Goal: Information Seeking & Learning: Check status

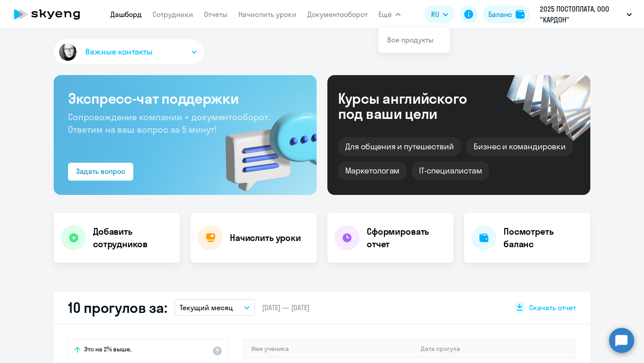
select select "30"
click at [131, 15] on link "Дашборд" at bounding box center [125, 14] width 31 height 9
click at [166, 15] on link "Сотрудники" at bounding box center [173, 14] width 41 height 9
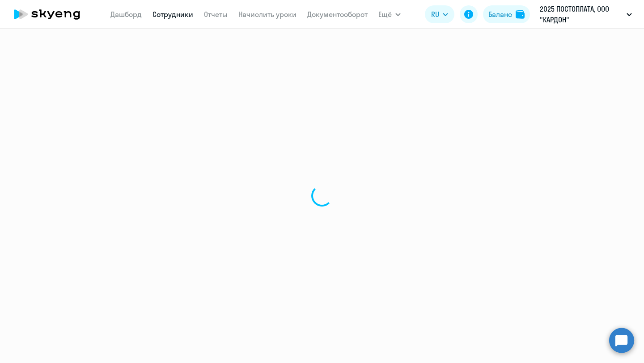
select select "30"
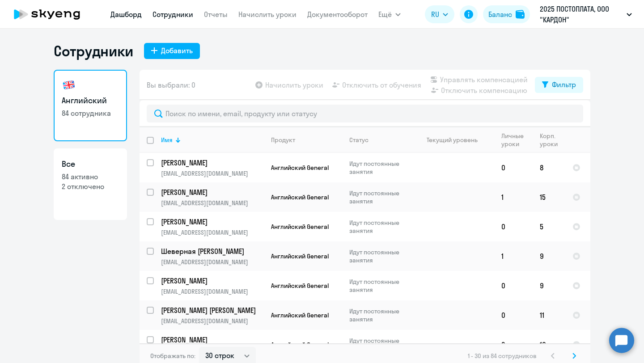
click at [132, 15] on link "Дашборд" at bounding box center [125, 14] width 31 height 9
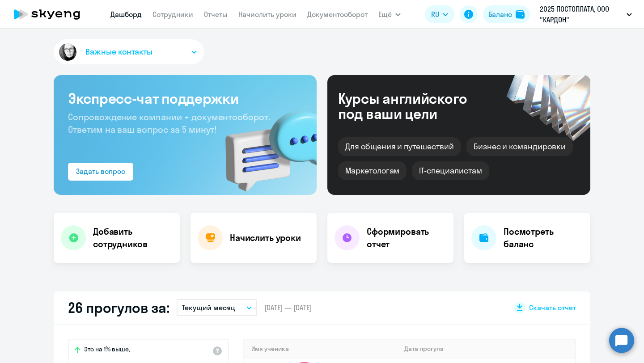
select select "30"
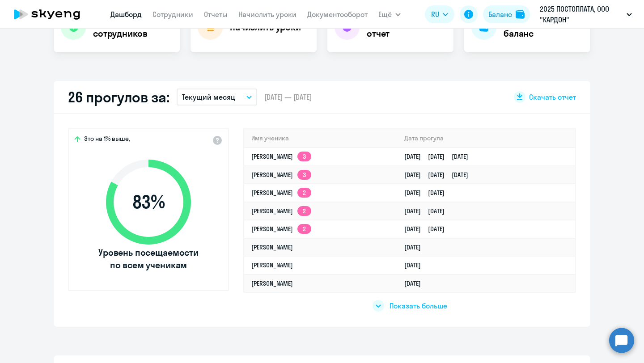
scroll to position [226, 0]
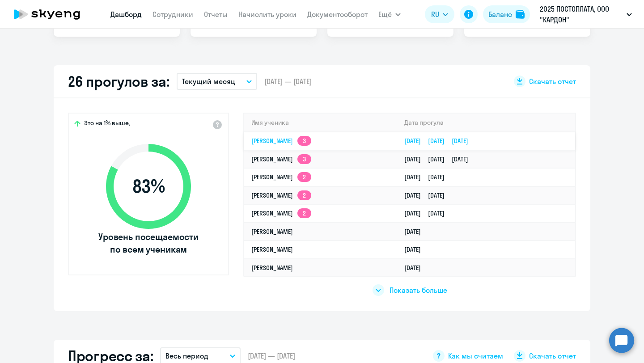
click at [301, 142] on app-skyeng-badge "3" at bounding box center [304, 141] width 14 height 10
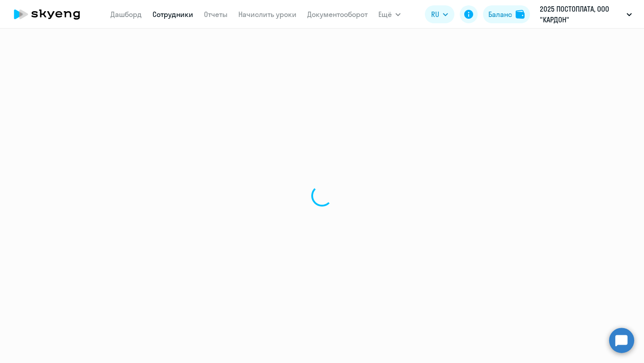
select select "english"
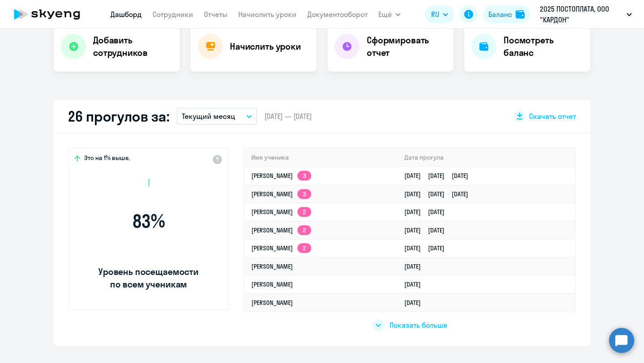
select select "30"
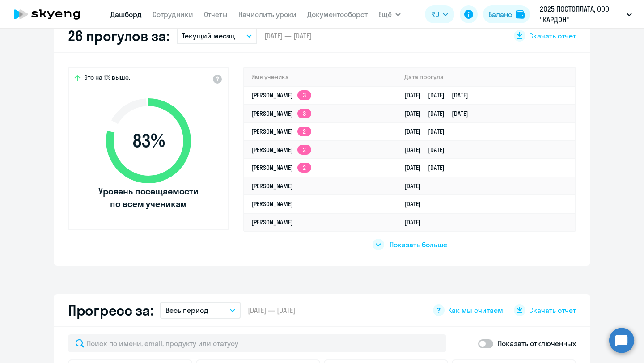
scroll to position [277, 0]
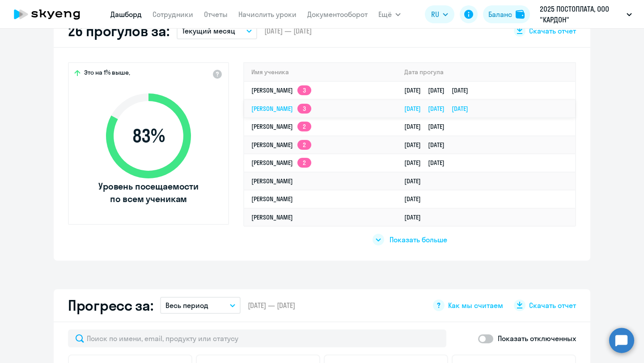
click at [370, 113] on td "[PERSON_NAME] 3" at bounding box center [320, 109] width 153 height 18
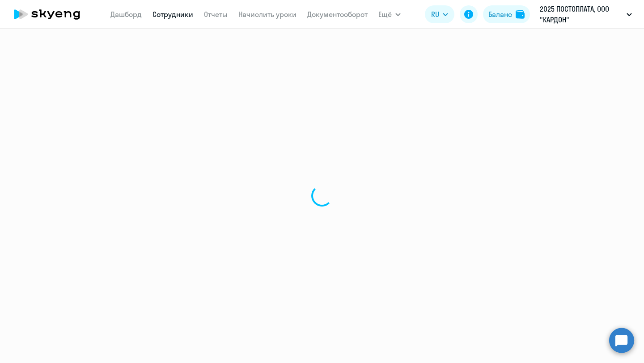
select select "english"
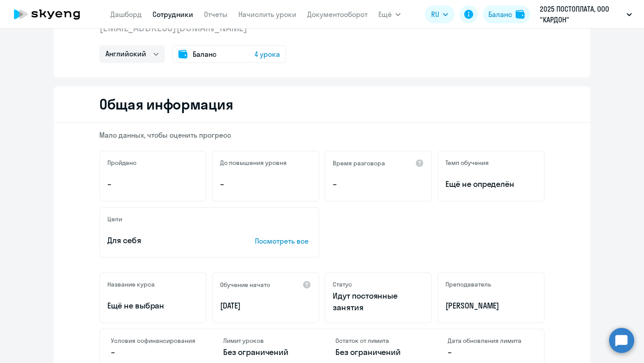
scroll to position [17, 0]
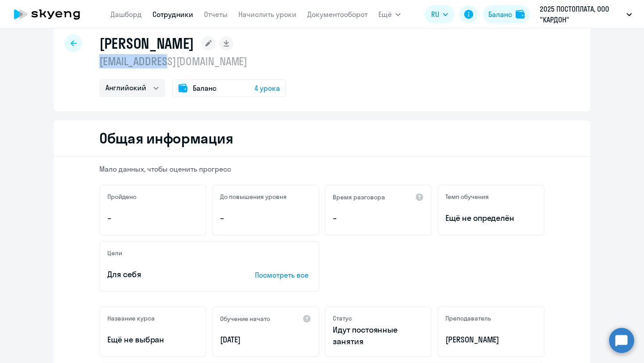
drag, startPoint x: 185, startPoint y: 65, endPoint x: 95, endPoint y: 59, distance: 90.1
click at [95, 59] on div "Тужилина Алина lz@pay.center Английский Баланс 4 урока" at bounding box center [322, 68] width 537 height 86
copy p "lz@pay.center"
click at [71, 42] on icon at bounding box center [74, 43] width 6 height 6
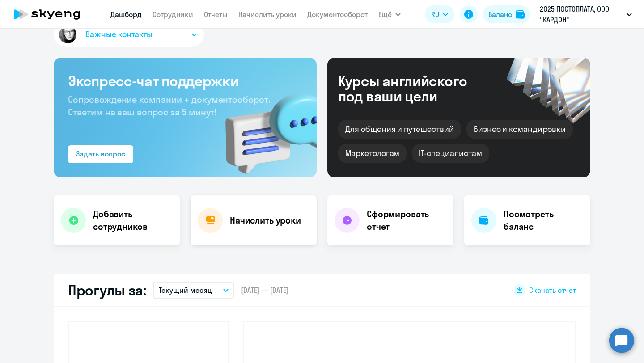
select select "30"
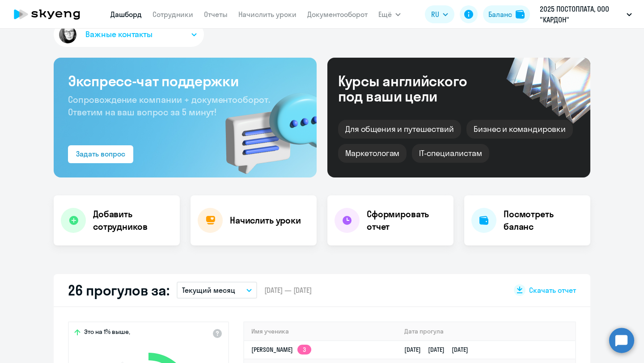
scroll to position [144, 0]
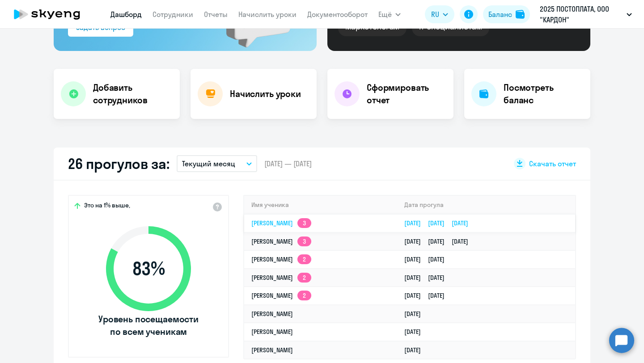
click at [304, 226] on app-skyeng-badge "3" at bounding box center [304, 223] width 14 height 10
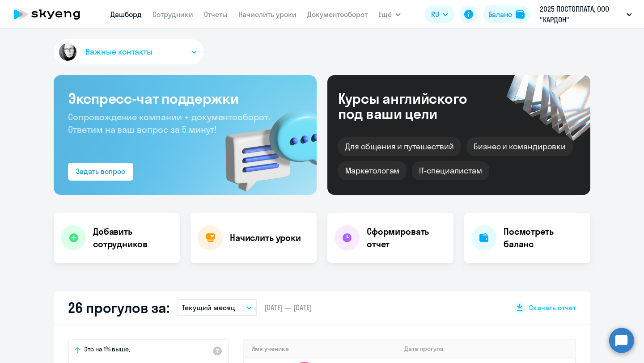
select select "english"
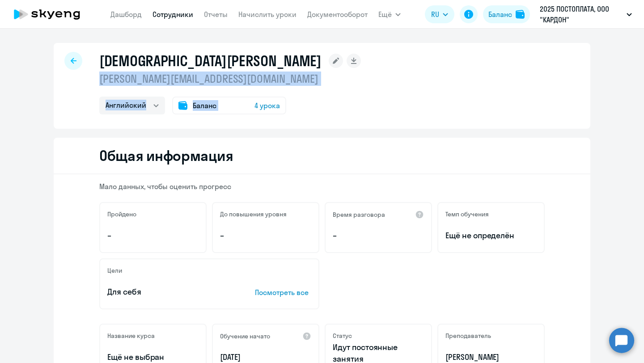
drag, startPoint x: 247, startPoint y: 86, endPoint x: 97, endPoint y: 79, distance: 150.4
click at [97, 79] on div "Торосян Вреж vrej.torosyan@gmail.com Английский Баланс 4 урока" at bounding box center [322, 86] width 537 height 86
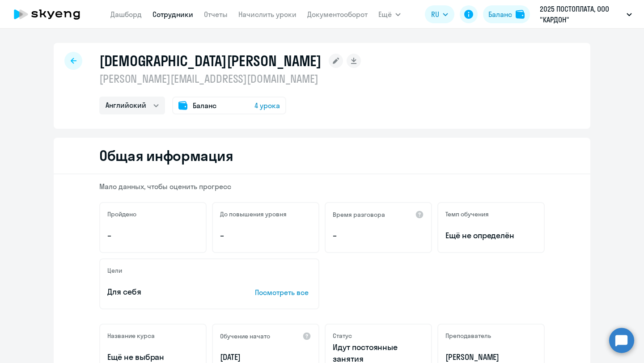
click at [273, 82] on p "vrej.torosyan@gmail.com" at bounding box center [230, 79] width 262 height 14
drag, startPoint x: 228, startPoint y: 81, endPoint x: 99, endPoint y: 76, distance: 128.4
click at [99, 76] on p "vrej.torosyan@gmail.com" at bounding box center [230, 79] width 262 height 14
copy p "vrej.torosyan@gmail.com"
click at [74, 60] on icon at bounding box center [74, 61] width 6 height 6
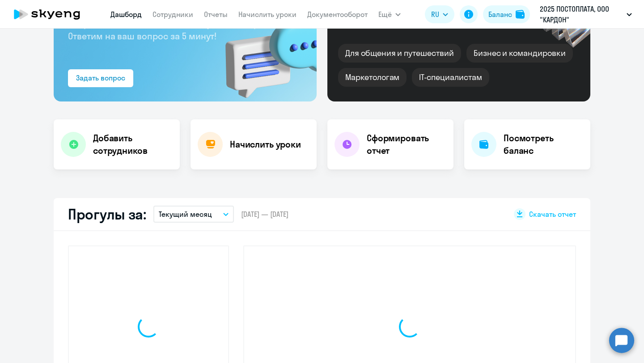
select select "30"
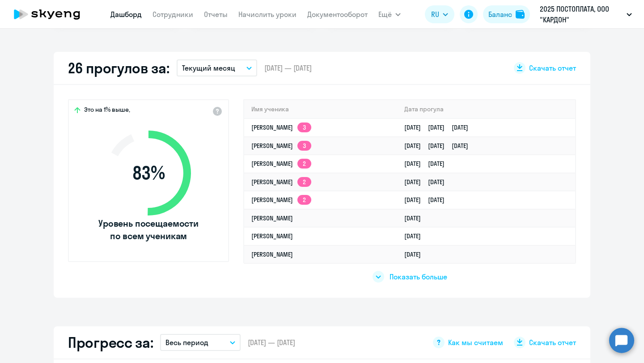
scroll to position [240, 0]
click at [292, 165] on link "Всеволод Егоров 2" at bounding box center [281, 163] width 60 height 8
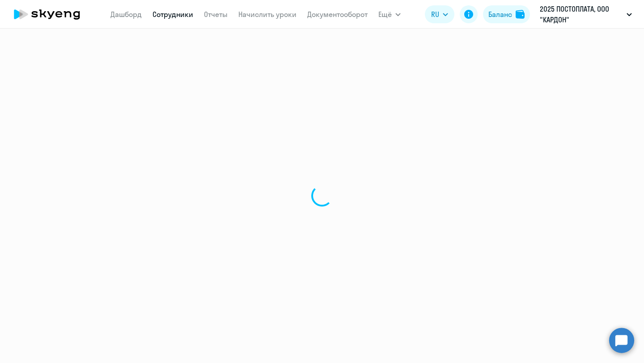
select select "english"
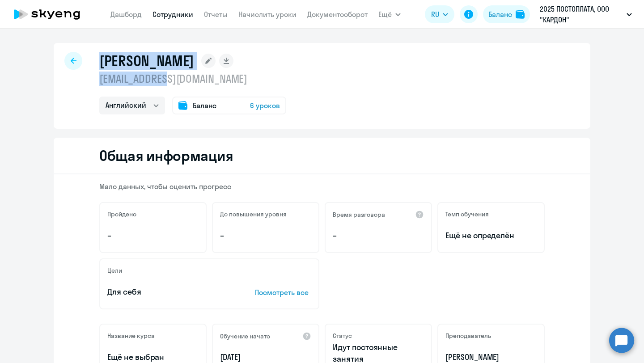
drag, startPoint x: 178, startPoint y: 85, endPoint x: 76, endPoint y: 76, distance: 102.4
click at [76, 76] on div "Егоров Всеволод ve@pay.center Английский Баланс 6 уроков" at bounding box center [322, 86] width 537 height 86
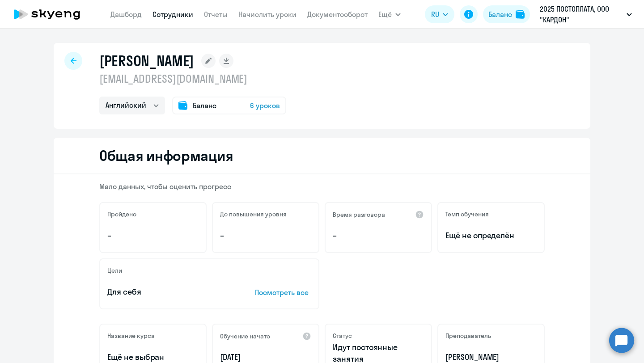
click at [166, 69] on h1 "Егоров Всеволод" at bounding box center [146, 61] width 95 height 18
drag, startPoint x: 180, startPoint y: 78, endPoint x: 100, endPoint y: 74, distance: 79.7
click at [100, 74] on p "ve@pay.center" at bounding box center [192, 79] width 187 height 14
copy p "ve@pay.center"
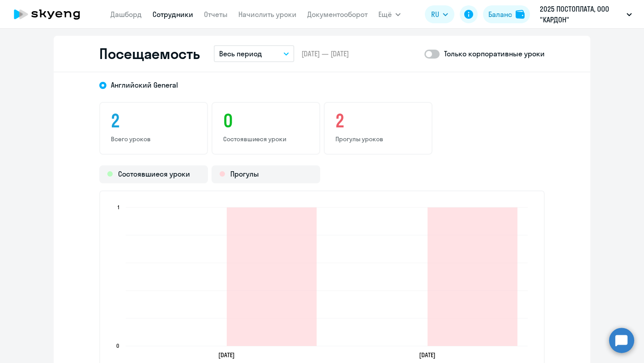
scroll to position [886, 0]
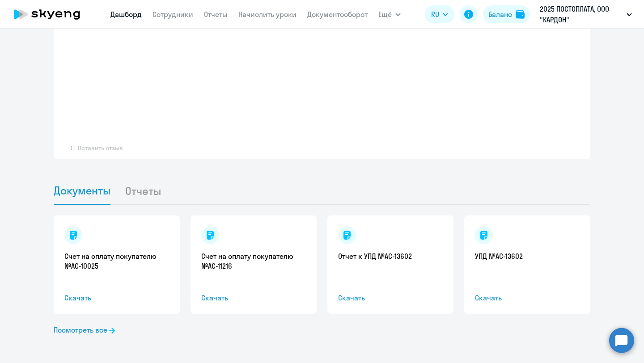
select select "30"
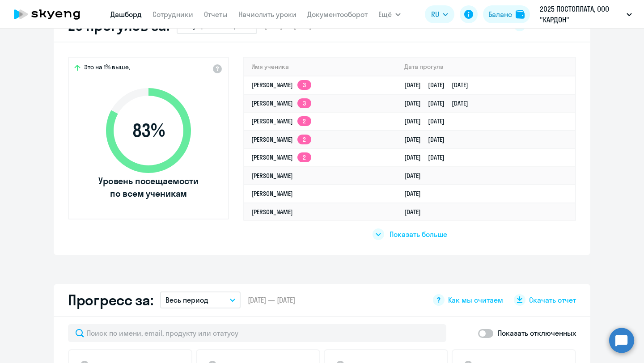
scroll to position [269, 0]
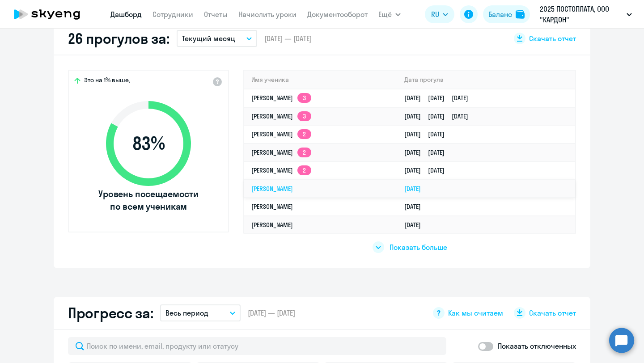
click at [355, 192] on td "[PERSON_NAME]" at bounding box center [320, 189] width 153 height 18
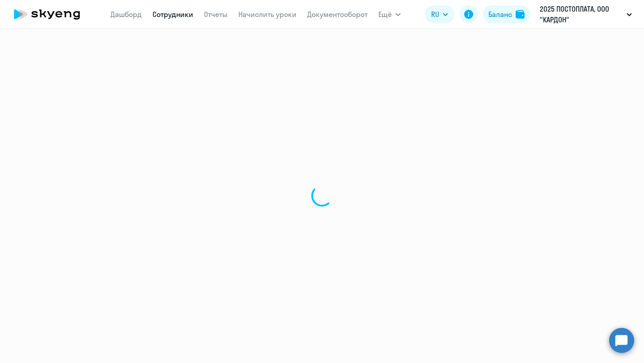
select select "english"
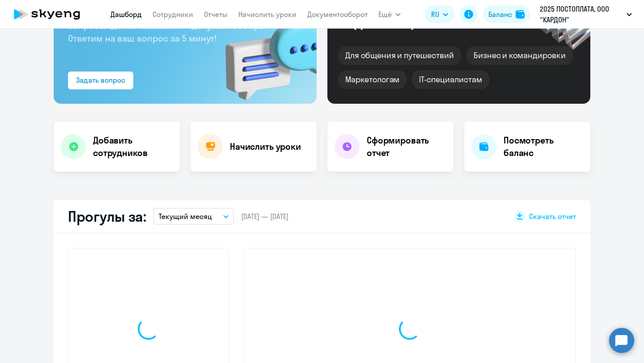
select select "30"
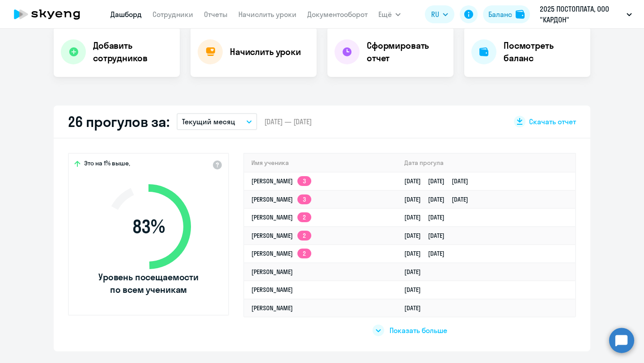
scroll to position [215, 0]
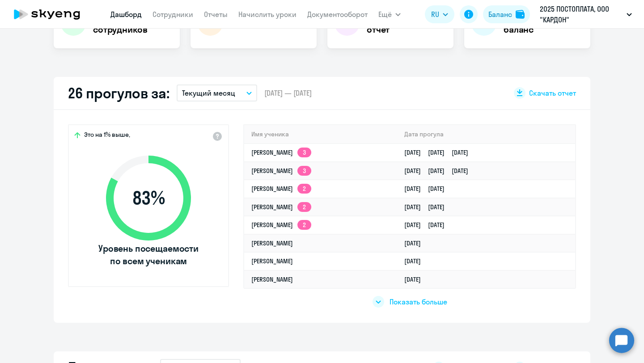
click at [377, 304] on div at bounding box center [379, 302] width 12 height 12
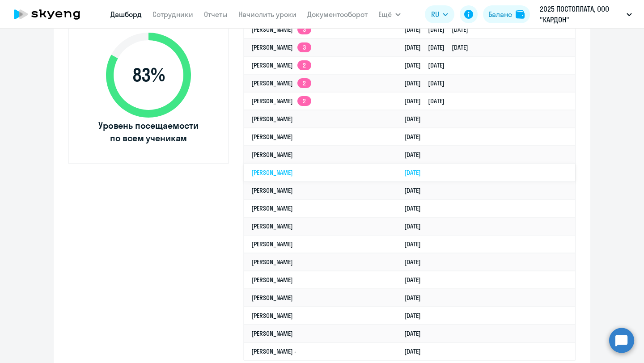
scroll to position [346, 0]
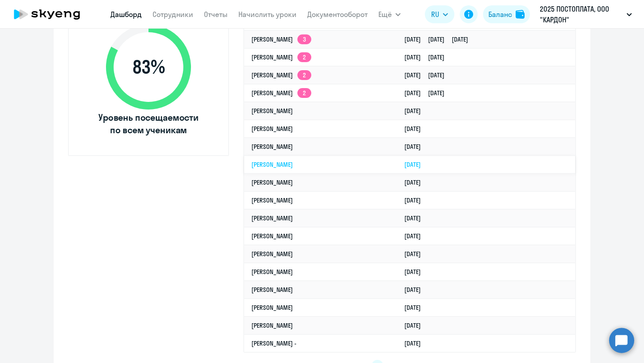
click at [370, 169] on td "[PERSON_NAME]" at bounding box center [320, 165] width 153 height 18
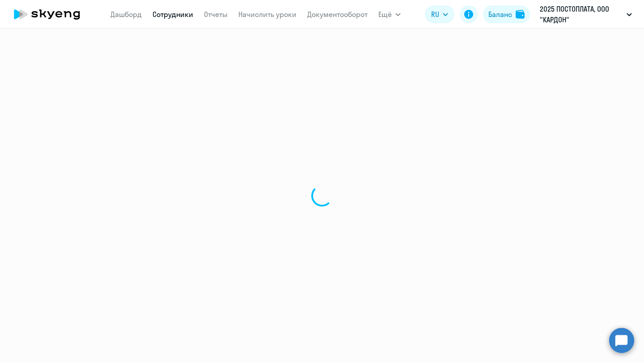
select select "english"
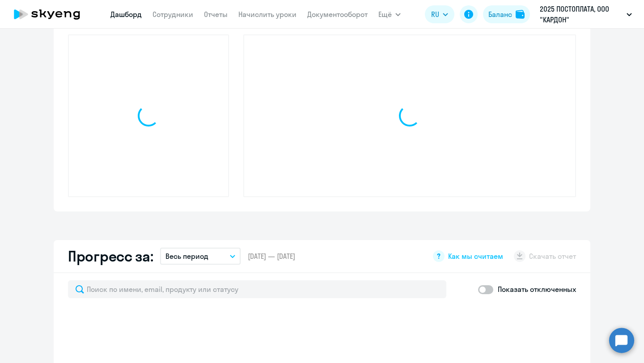
select select "30"
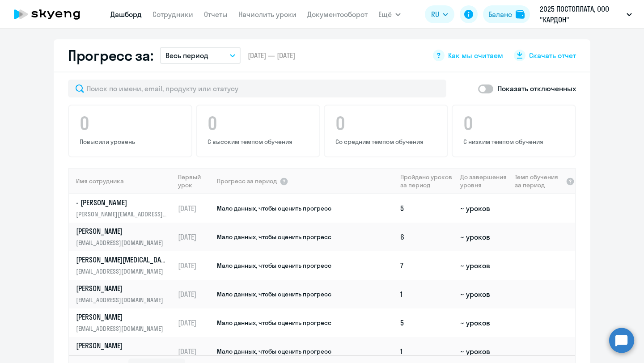
scroll to position [768, 0]
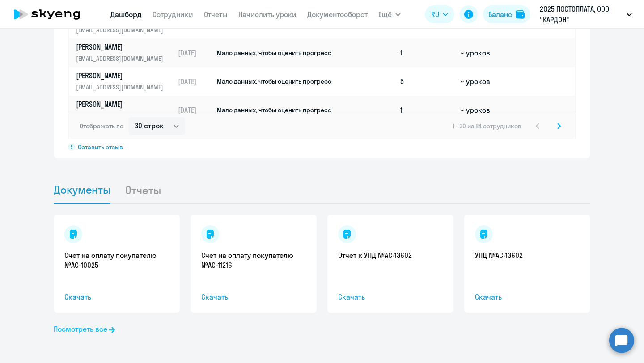
click at [81, 331] on link "Посмотреть все" at bounding box center [84, 329] width 61 height 11
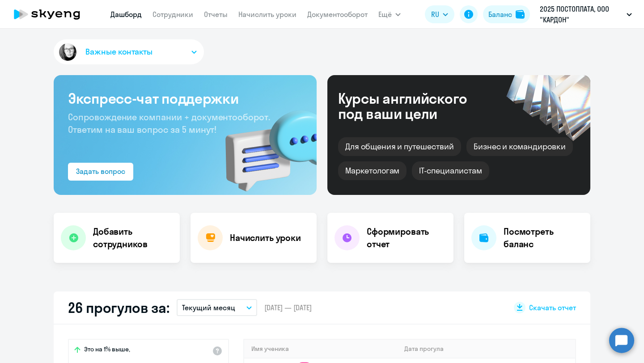
select select "30"
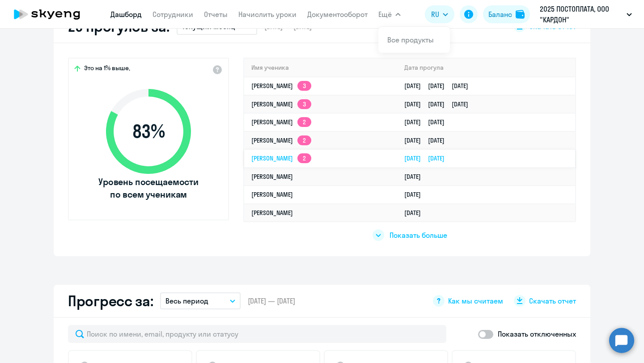
scroll to position [307, 0]
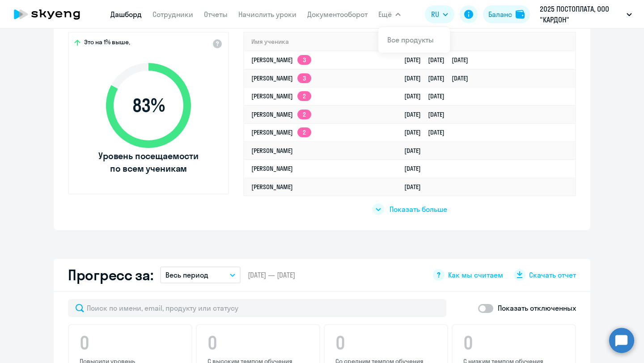
click at [392, 210] on span "Показать больше" at bounding box center [419, 209] width 58 height 10
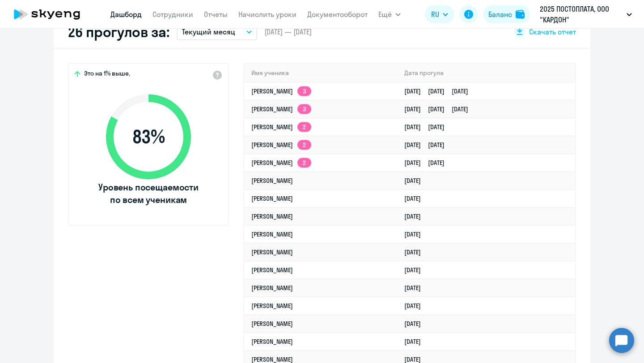
scroll to position [268, 0]
